Goal: Book appointment/travel/reservation

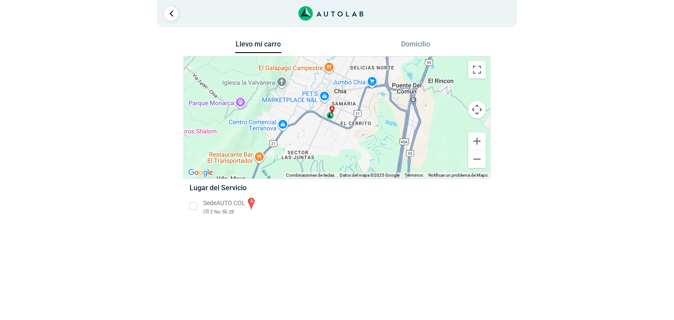
click at [257, 44] on button "Llevo mi carro" at bounding box center [258, 47] width 46 height 14
click at [192, 208] on li "Sede AUTO COL a Cll 2 No 5b 28" at bounding box center [336, 206] width 307 height 20
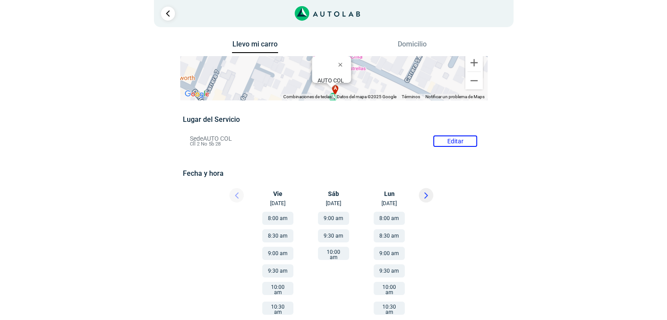
click at [211, 139] on li "Sede AUTO COL Editar Cll 2 No 5b 28" at bounding box center [333, 141] width 300 height 14
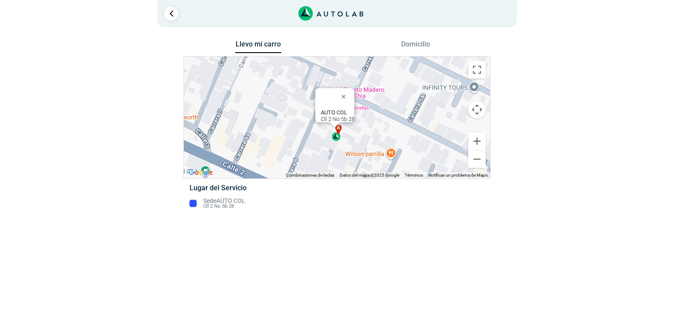
click at [229, 204] on li "Sede AUTO COL Cll 2 No 5b 28" at bounding box center [336, 203] width 307 height 14
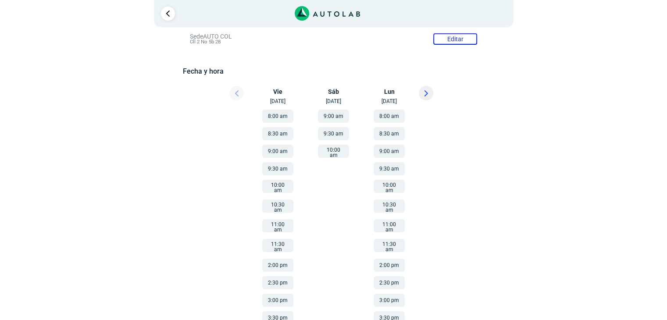
scroll to position [128, 0]
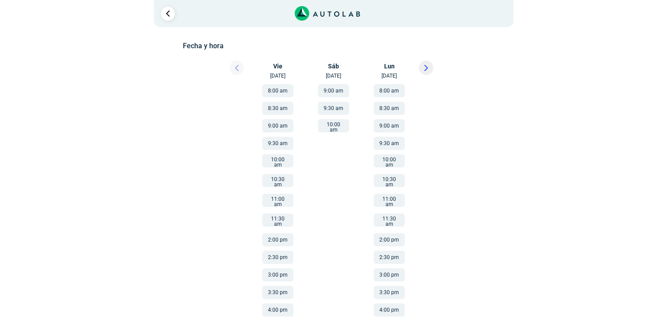
click at [428, 67] on button at bounding box center [426, 68] width 14 height 14
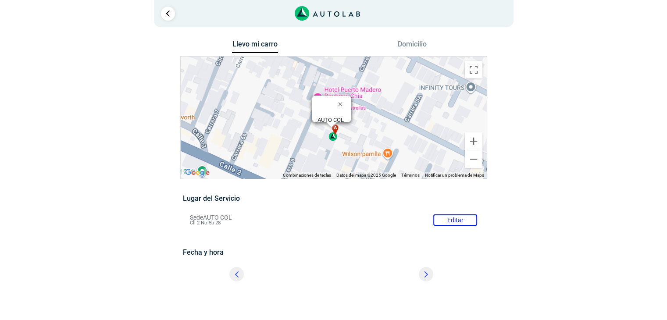
scroll to position [0, 0]
